Goal: Task Accomplishment & Management: Use online tool/utility

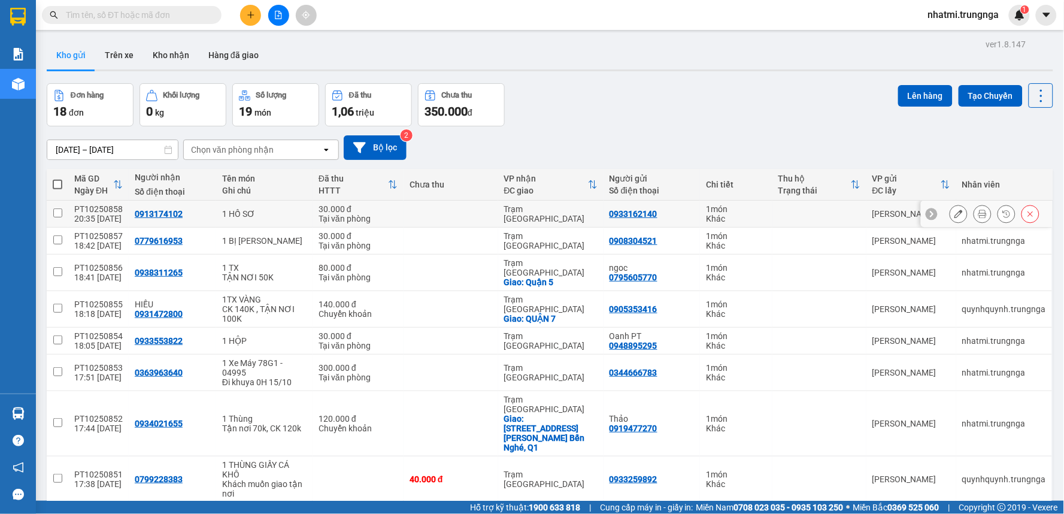
click at [978, 210] on icon at bounding box center [982, 214] width 8 height 8
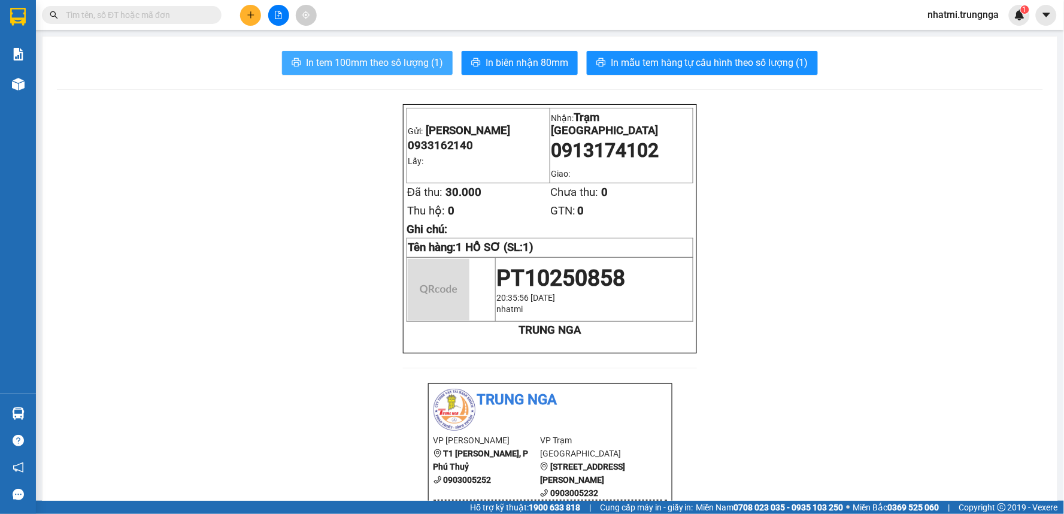
click at [417, 66] on span "In tem 100mm theo số lượng (1)" at bounding box center [374, 62] width 137 height 15
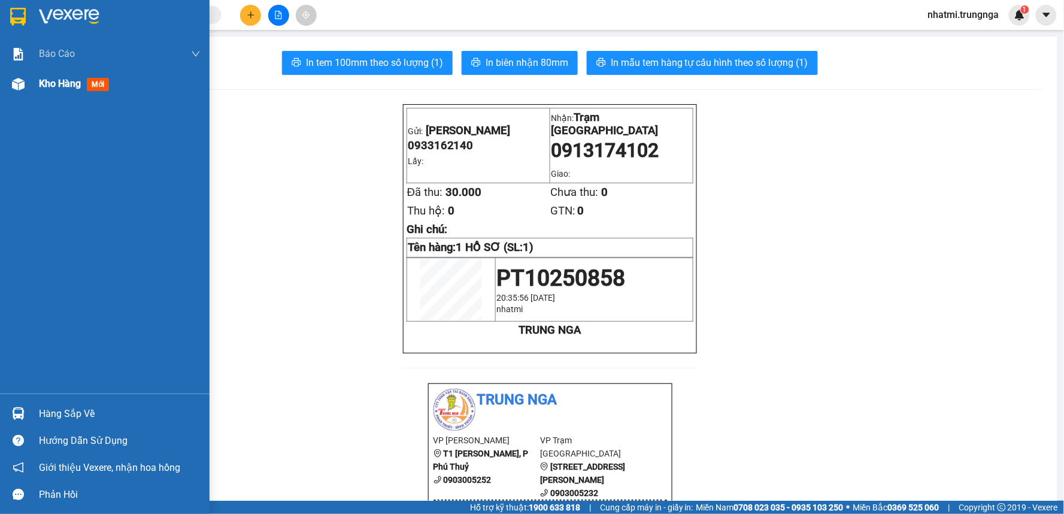
click at [64, 90] on div "Kho hàng mới" at bounding box center [120, 84] width 162 height 30
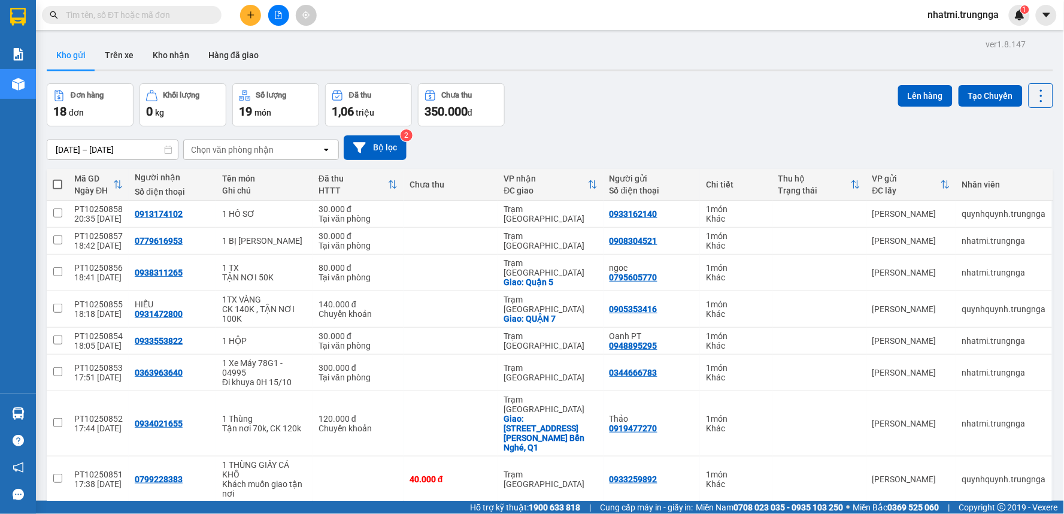
click at [164, 13] on input "text" at bounding box center [136, 14] width 141 height 13
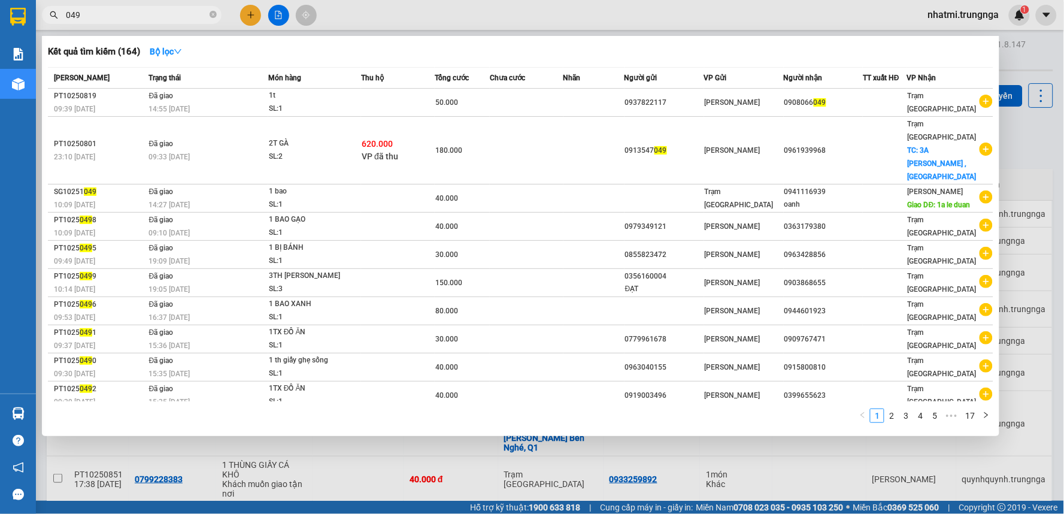
type input "049"
click at [397, 12] on div at bounding box center [532, 257] width 1064 height 514
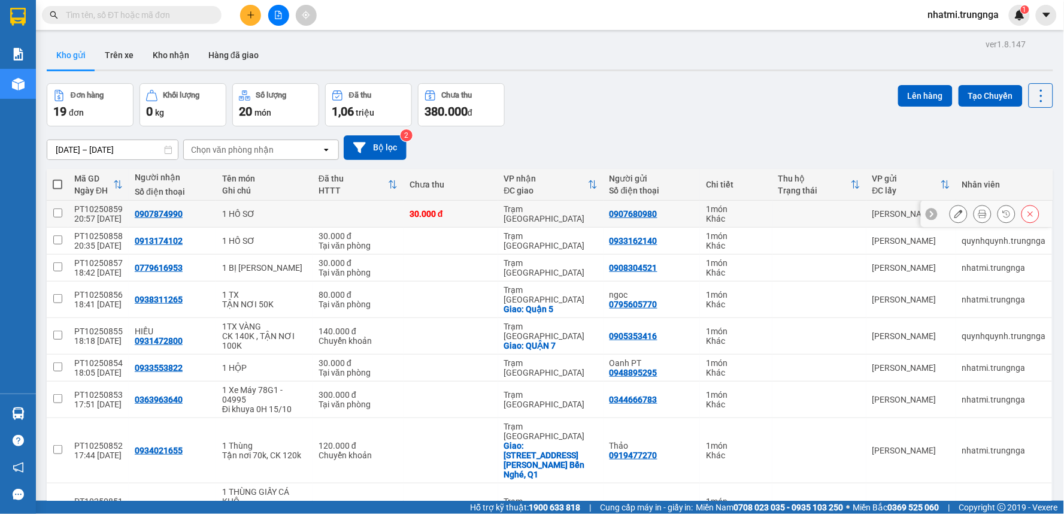
click at [978, 216] on icon at bounding box center [982, 214] width 8 height 8
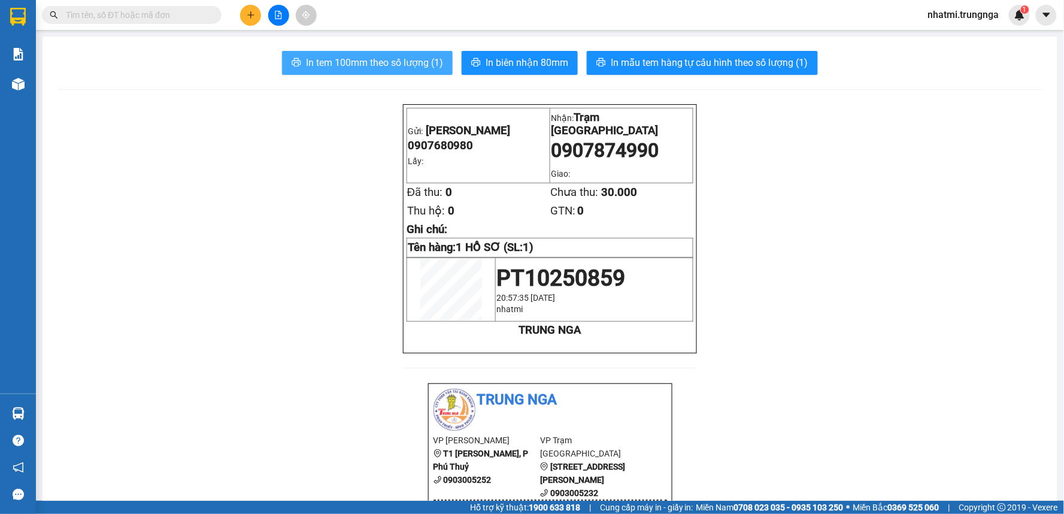
click at [380, 68] on span "In tem 100mm theo số lượng (1)" at bounding box center [374, 62] width 137 height 15
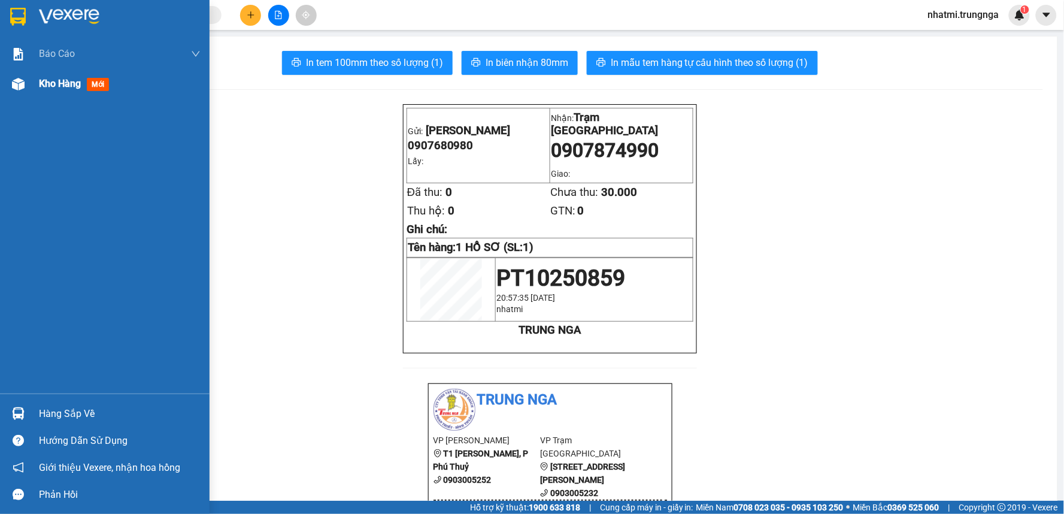
click at [52, 90] on div "Kho hàng mới" at bounding box center [76, 83] width 75 height 15
